Goal: Navigation & Orientation: Find specific page/section

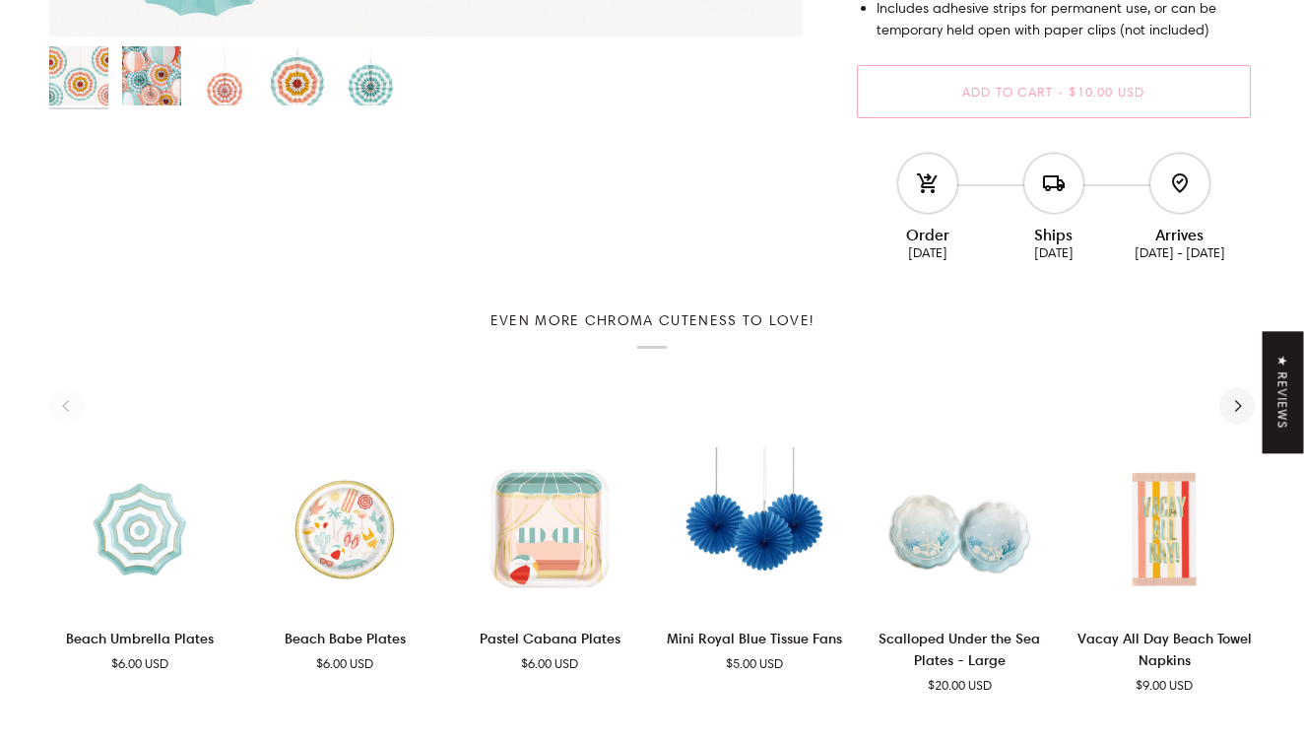
scroll to position [711, 0]
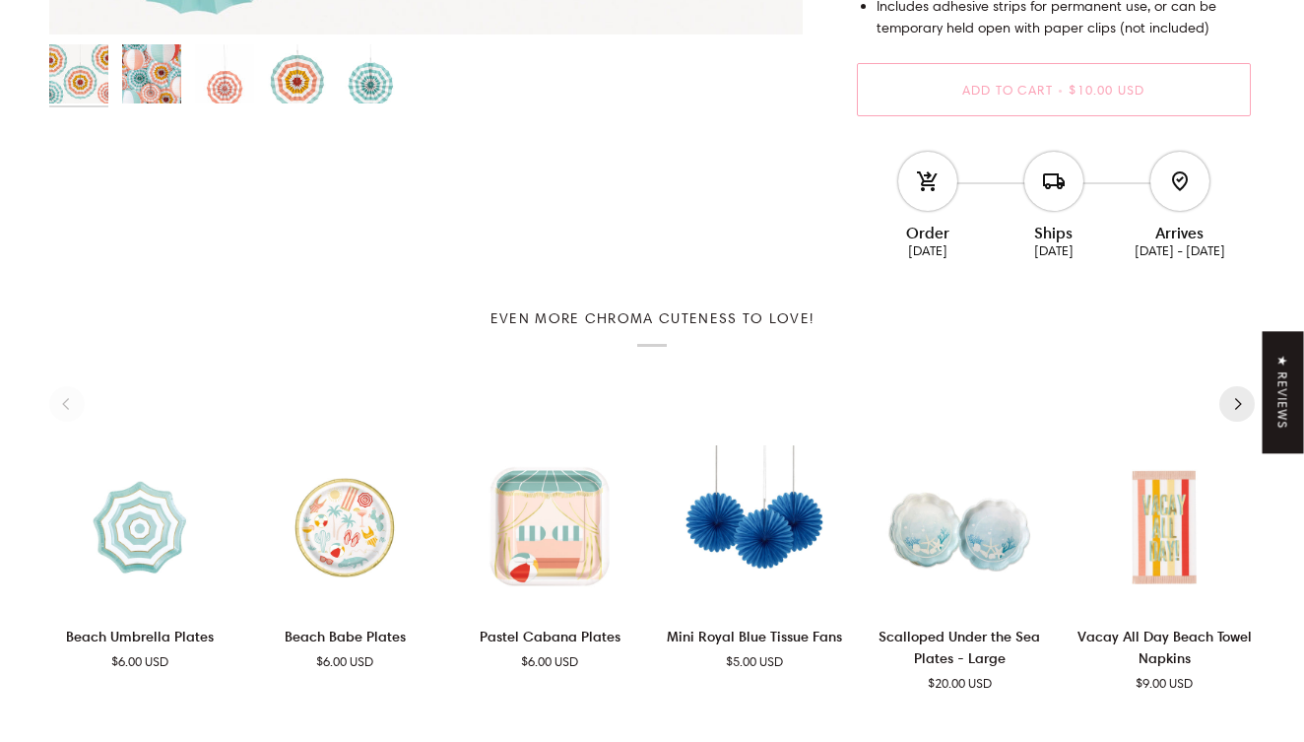
click at [1234, 400] on icon "Next" at bounding box center [1237, 404] width 13 height 13
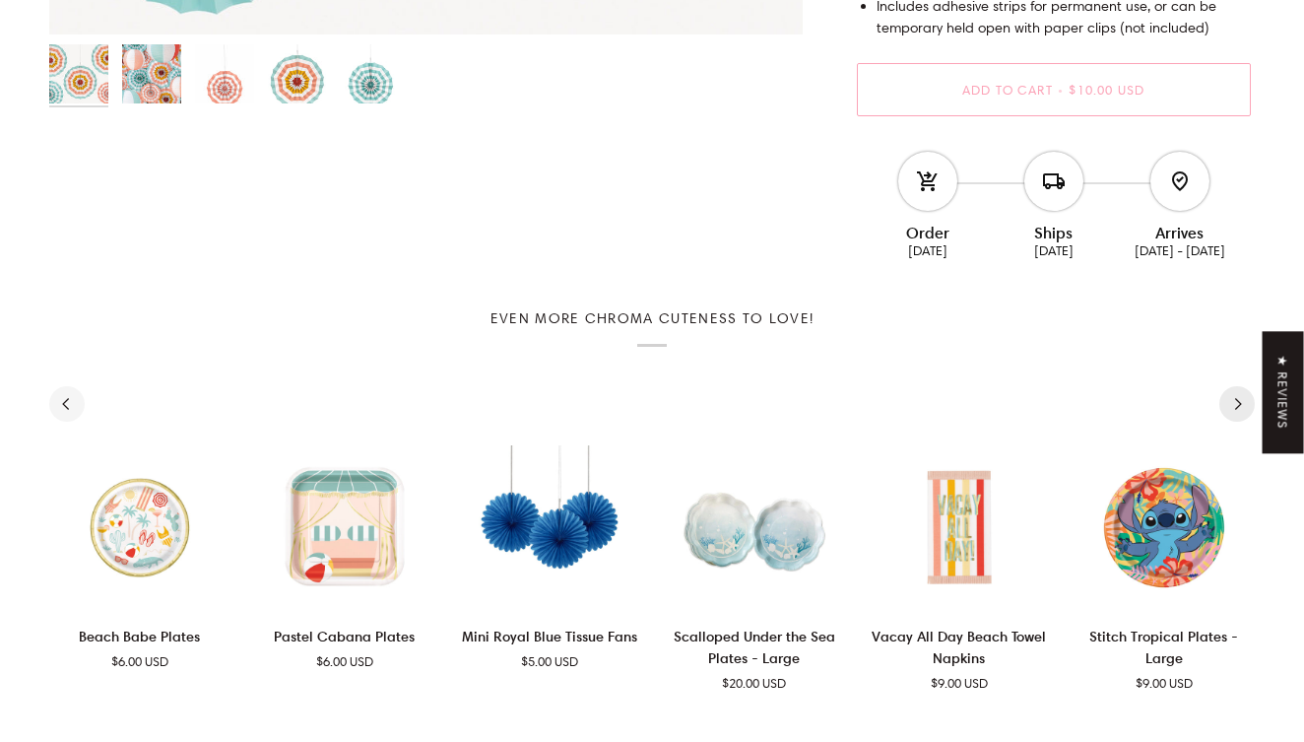
click at [1236, 400] on icon "Next" at bounding box center [1237, 404] width 13 height 13
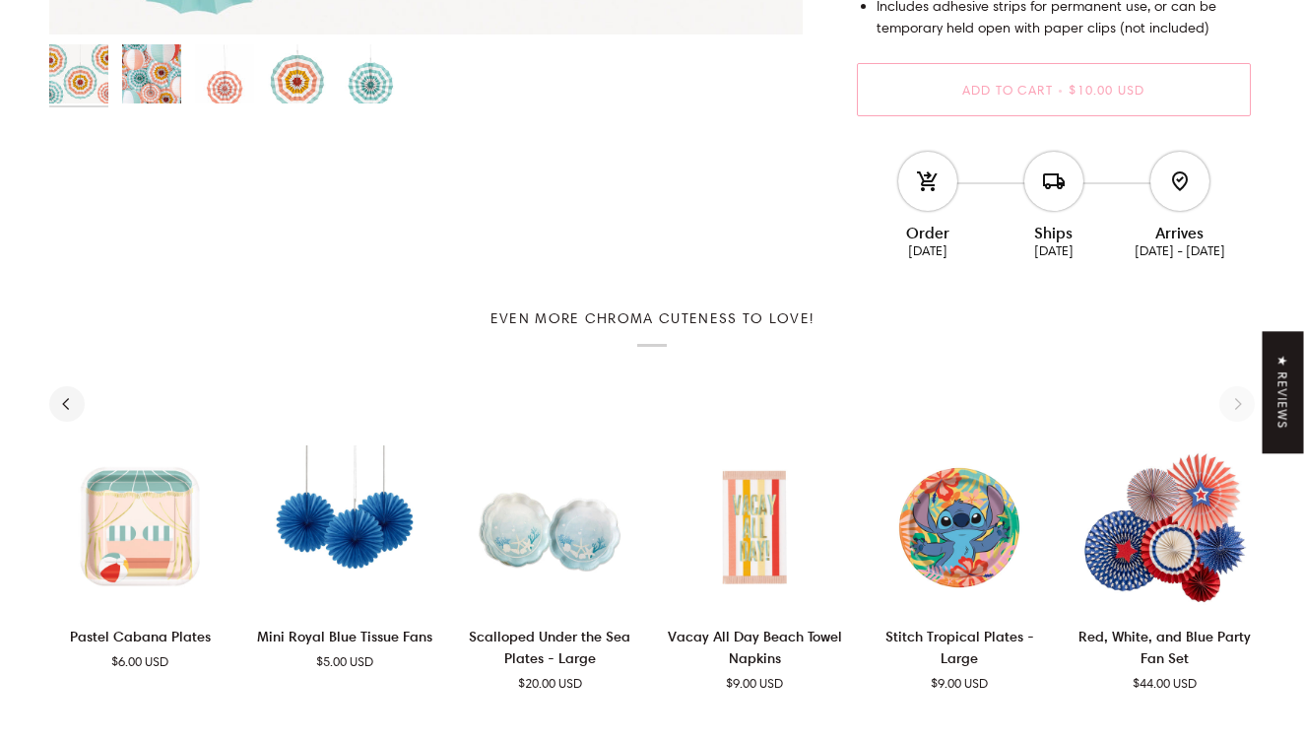
click at [1236, 400] on div "See all See all 1 2 3 Add to cart" at bounding box center [651, 544] width 1205 height 297
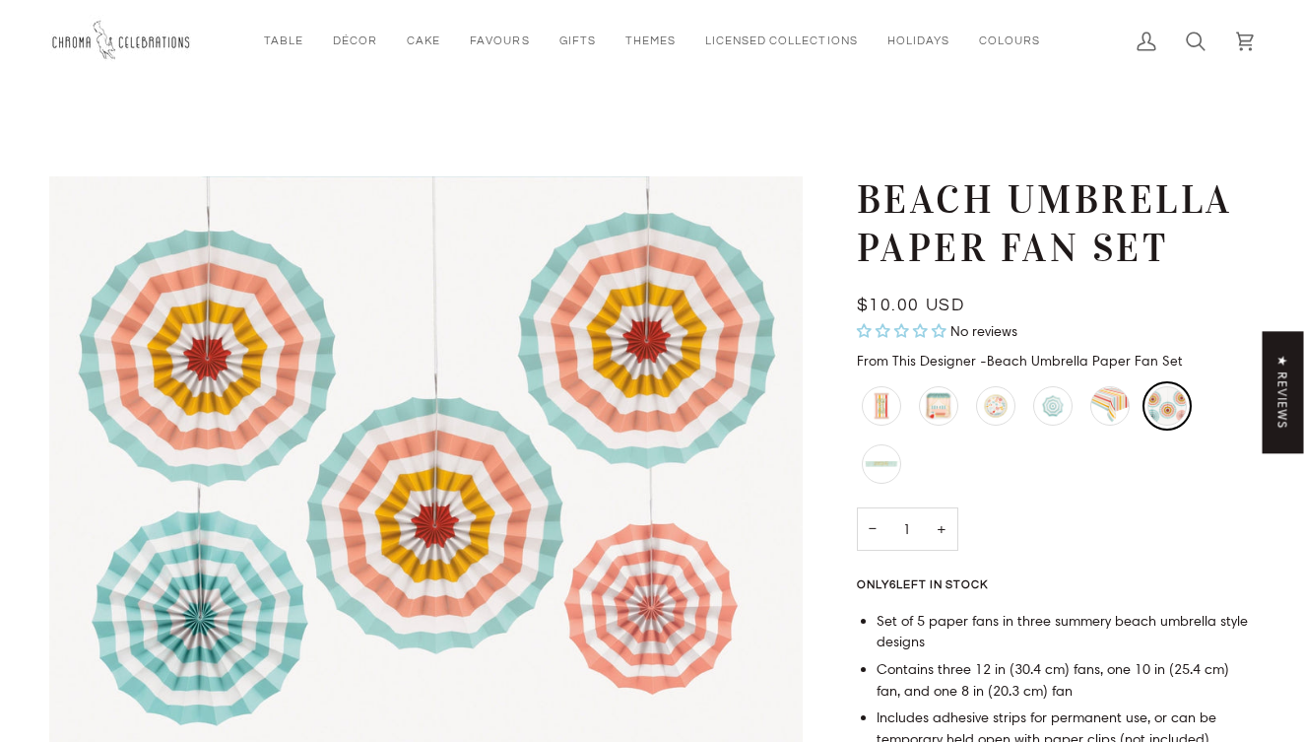
scroll to position [0, 0]
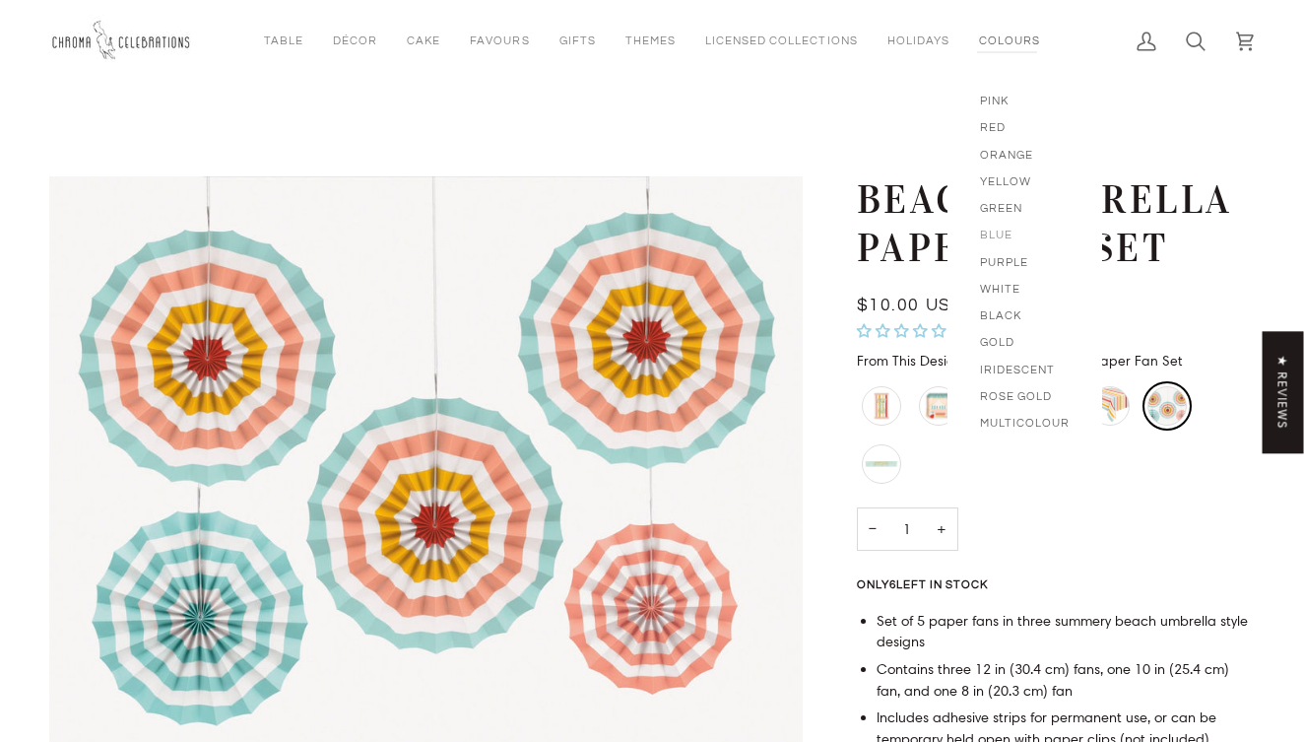
click at [984, 234] on span "Blue" at bounding box center [1025, 234] width 90 height 17
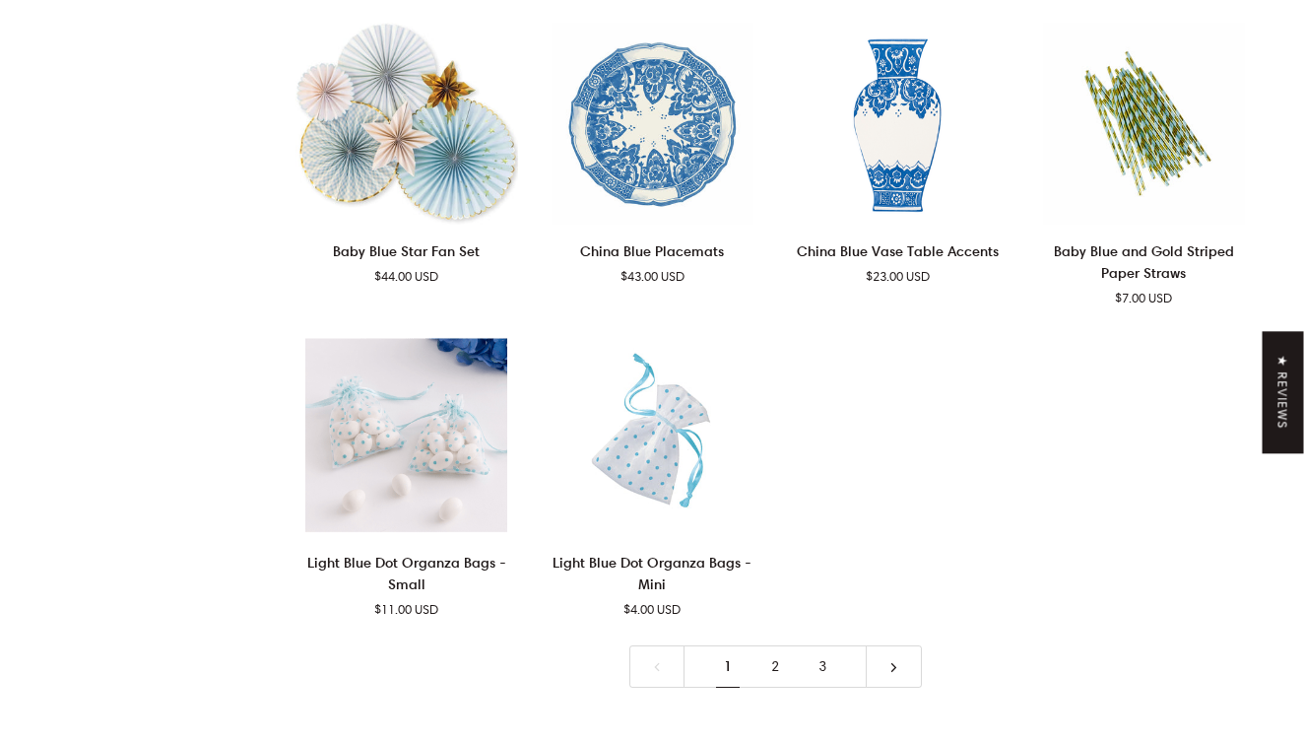
scroll to position [3709, 0]
click at [775, 646] on link "2" at bounding box center [774, 667] width 47 height 42
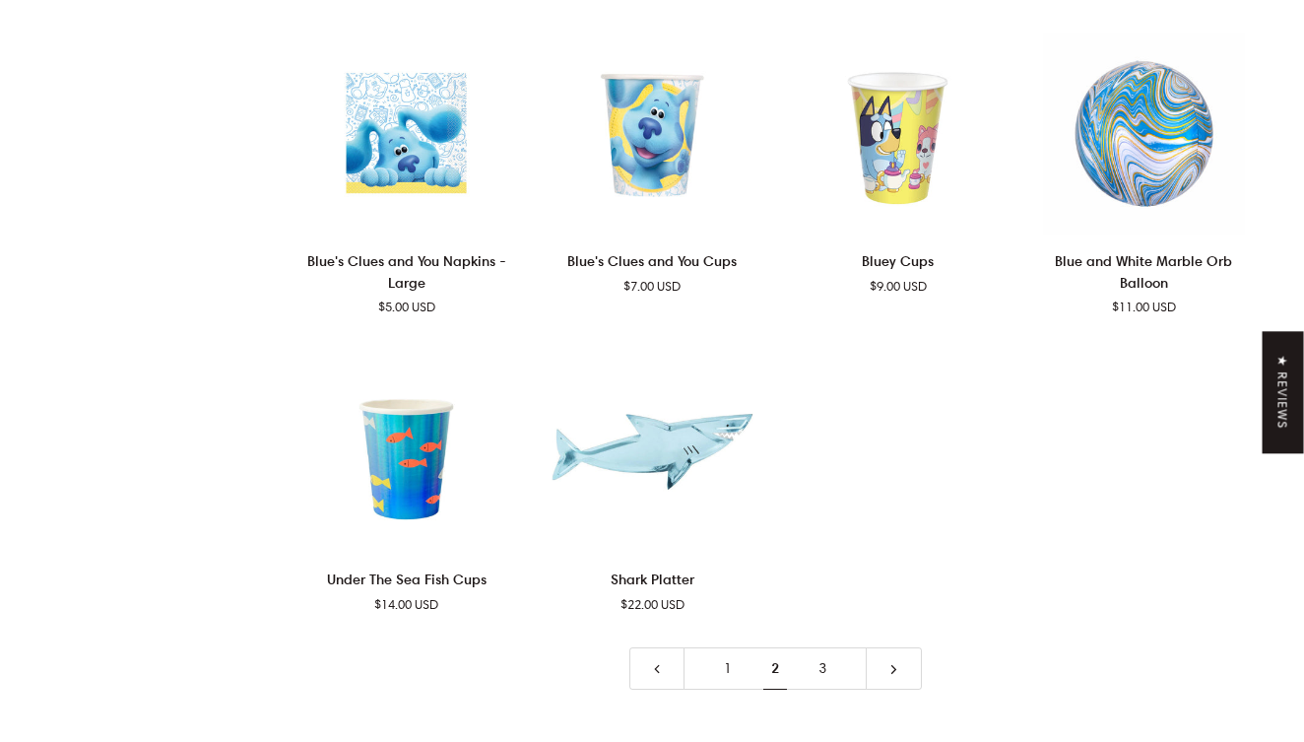
scroll to position [3865, 0]
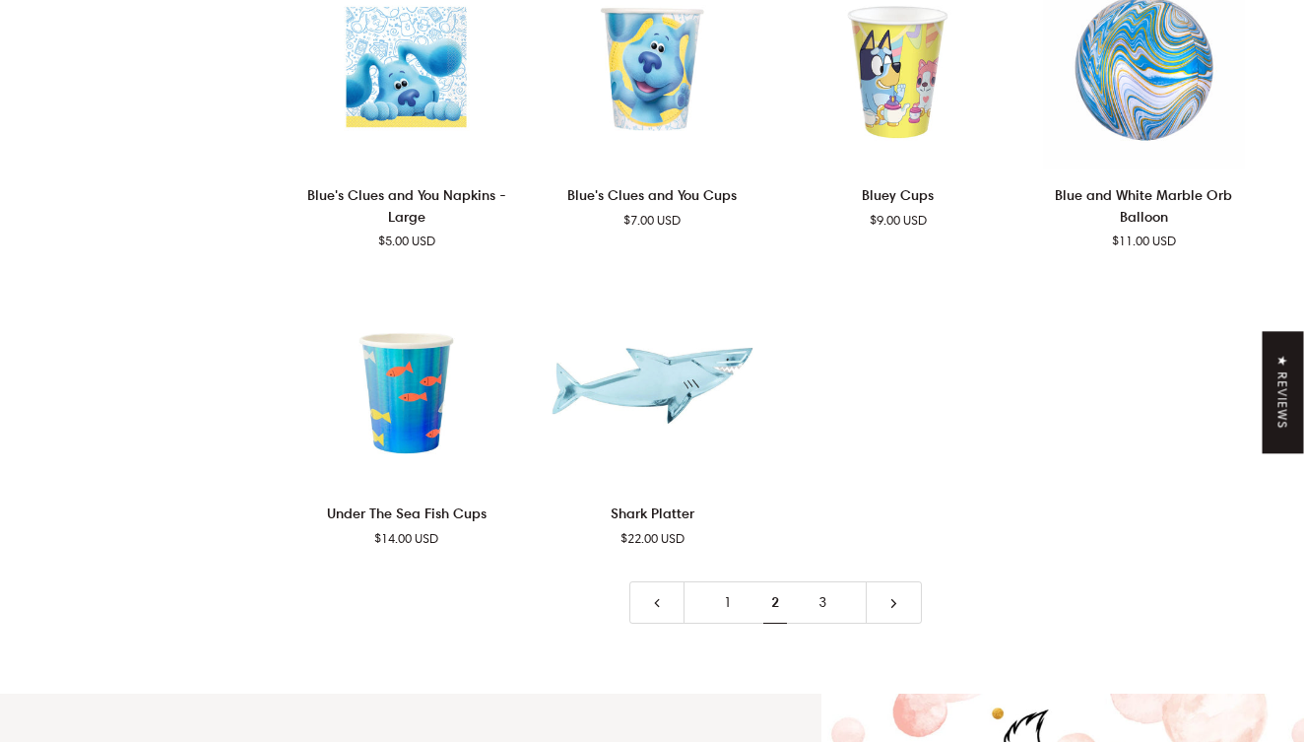
click at [832, 582] on link "3" at bounding box center [822, 602] width 47 height 42
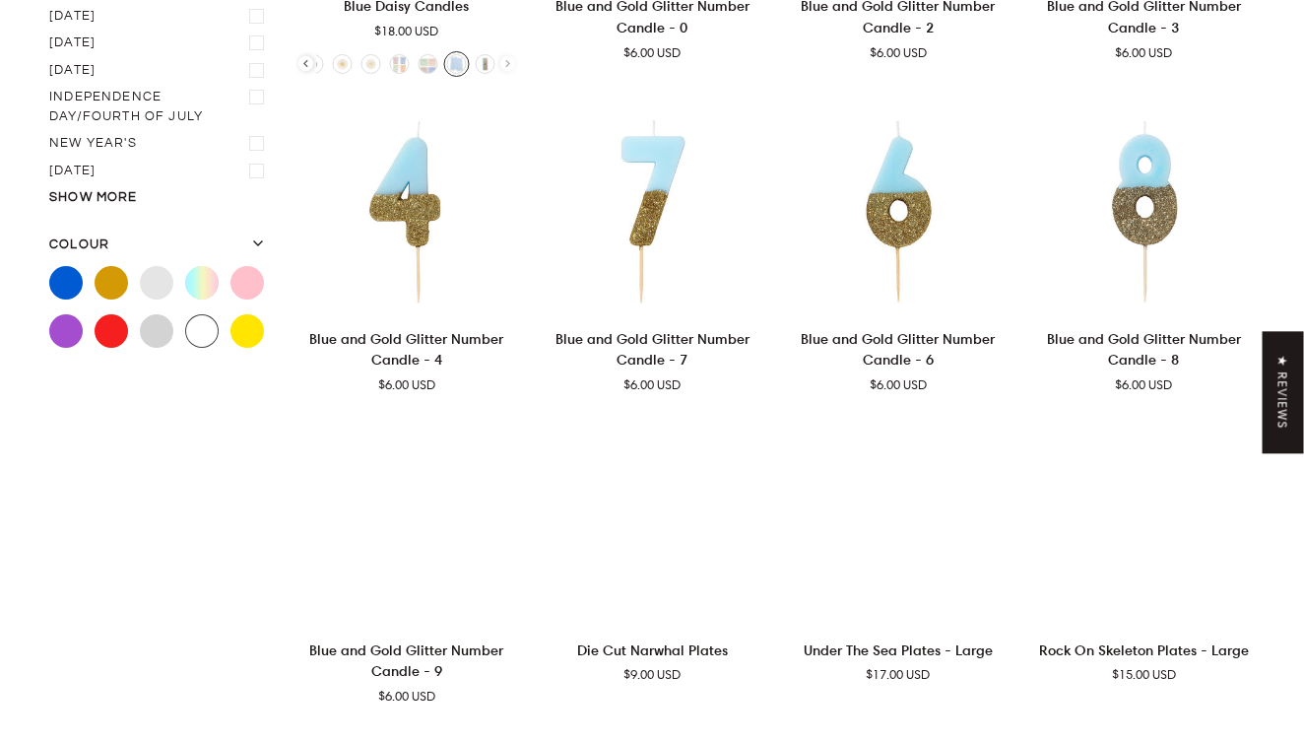
scroll to position [227, 0]
